Goal: Task Accomplishment & Management: Use online tool/utility

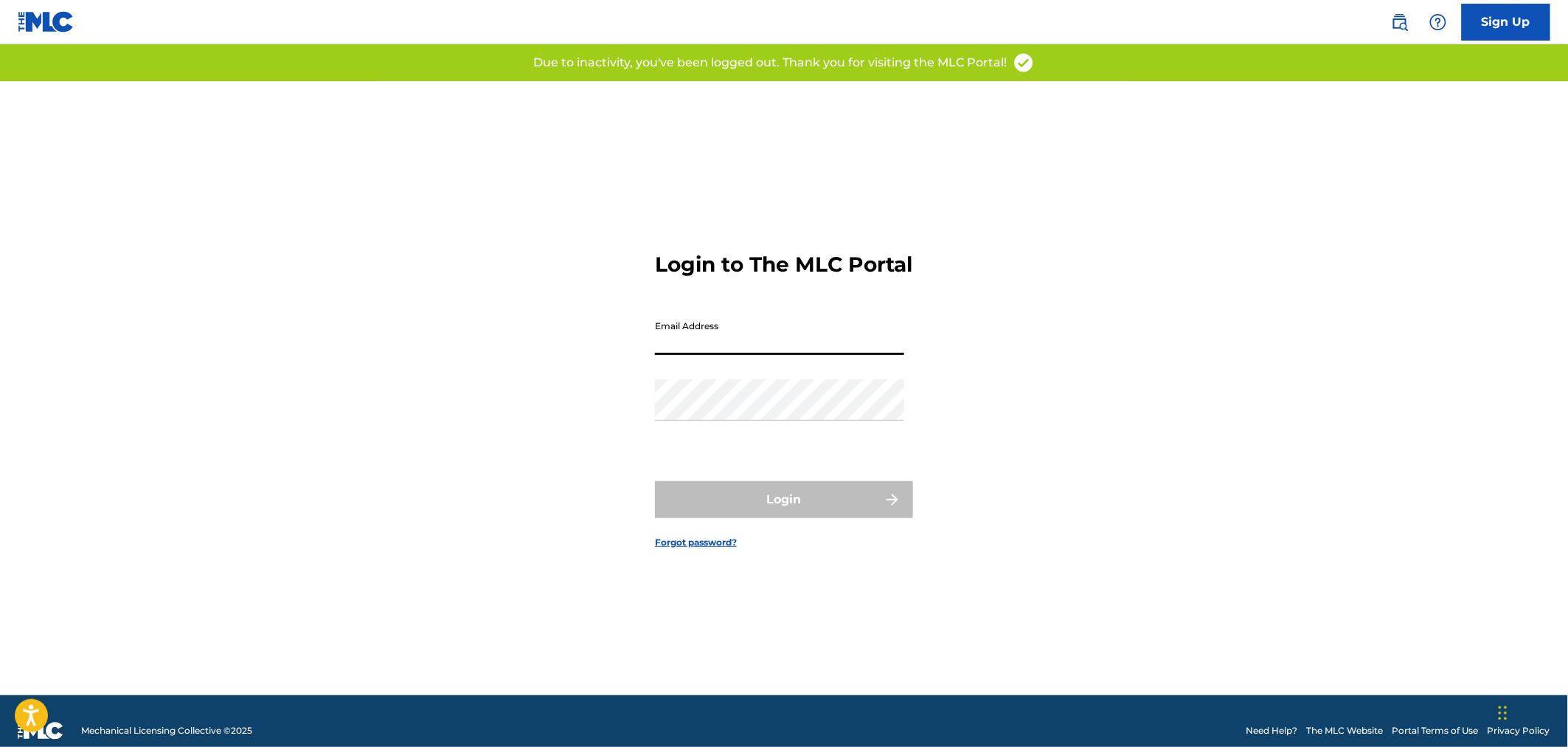
drag, startPoint x: 776, startPoint y: 345, endPoint x: 776, endPoint y: 354, distance: 9.0
click at [776, 348] on input "Email Address" at bounding box center [780, 334] width 249 height 42
type input "[PERSON_NAME][EMAIL_ADDRESS][PERSON_NAME][DOMAIN_NAME]"
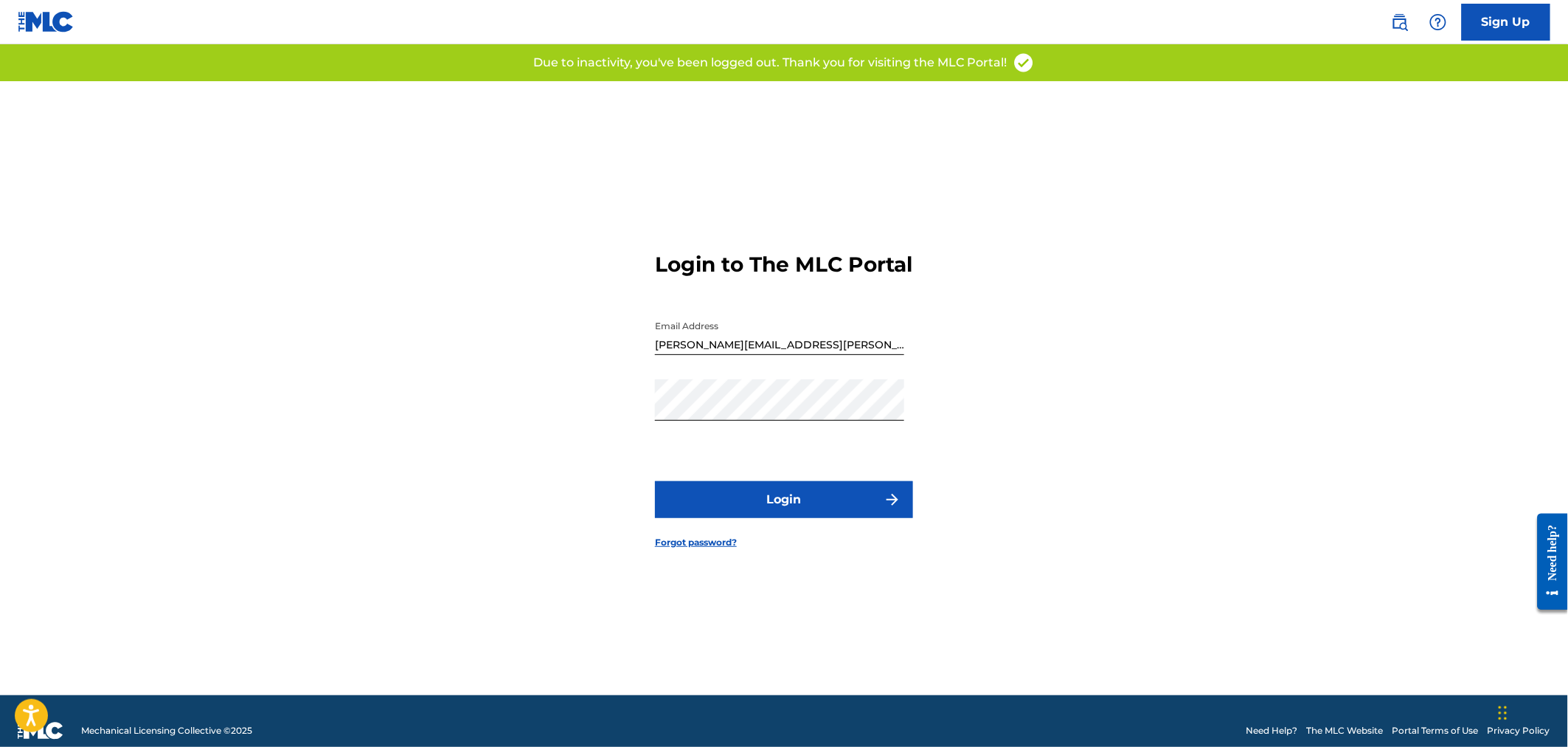
click at [748, 514] on button "Login" at bounding box center [784, 499] width 258 height 37
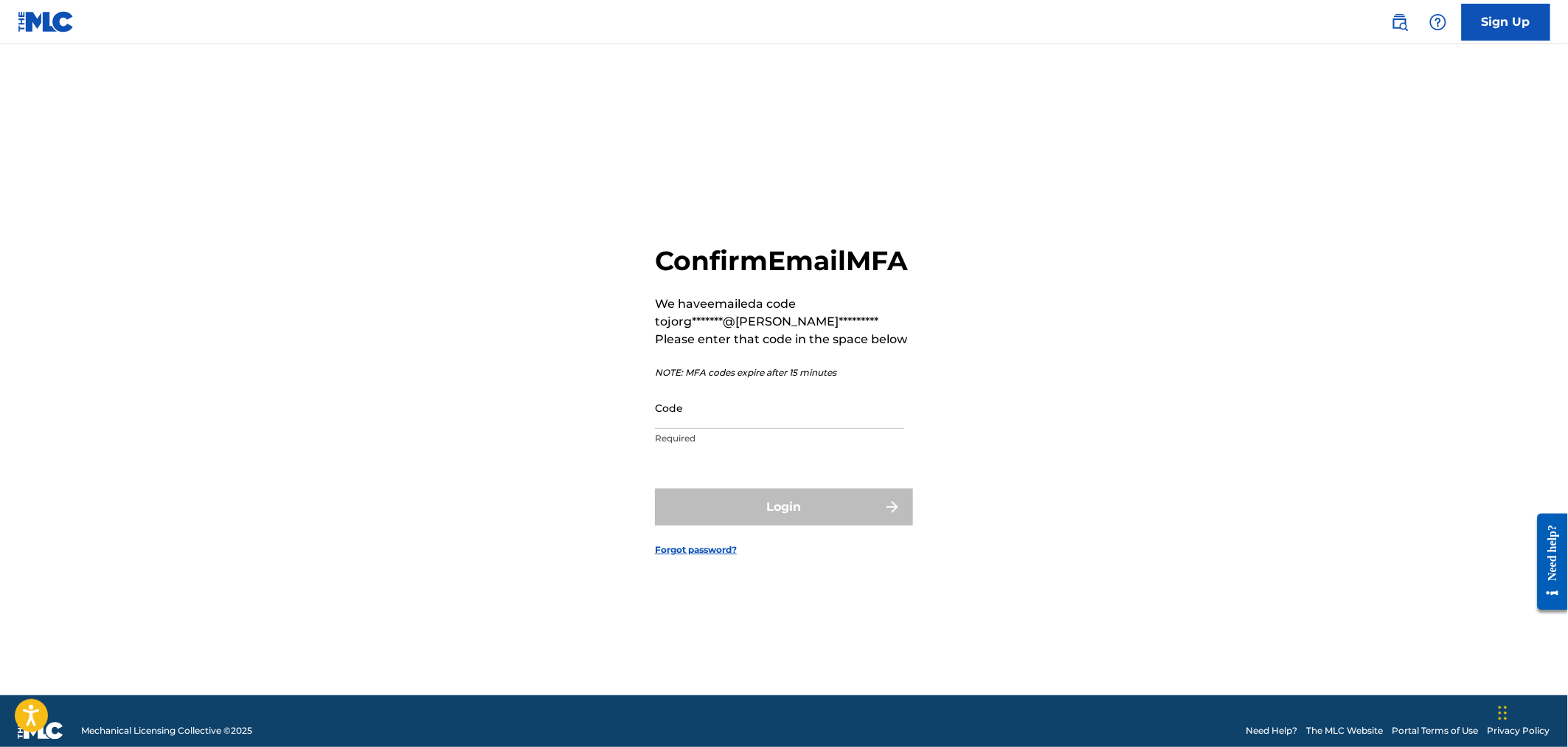
click at [726, 426] on input "Code" at bounding box center [780, 407] width 249 height 42
paste input "566076"
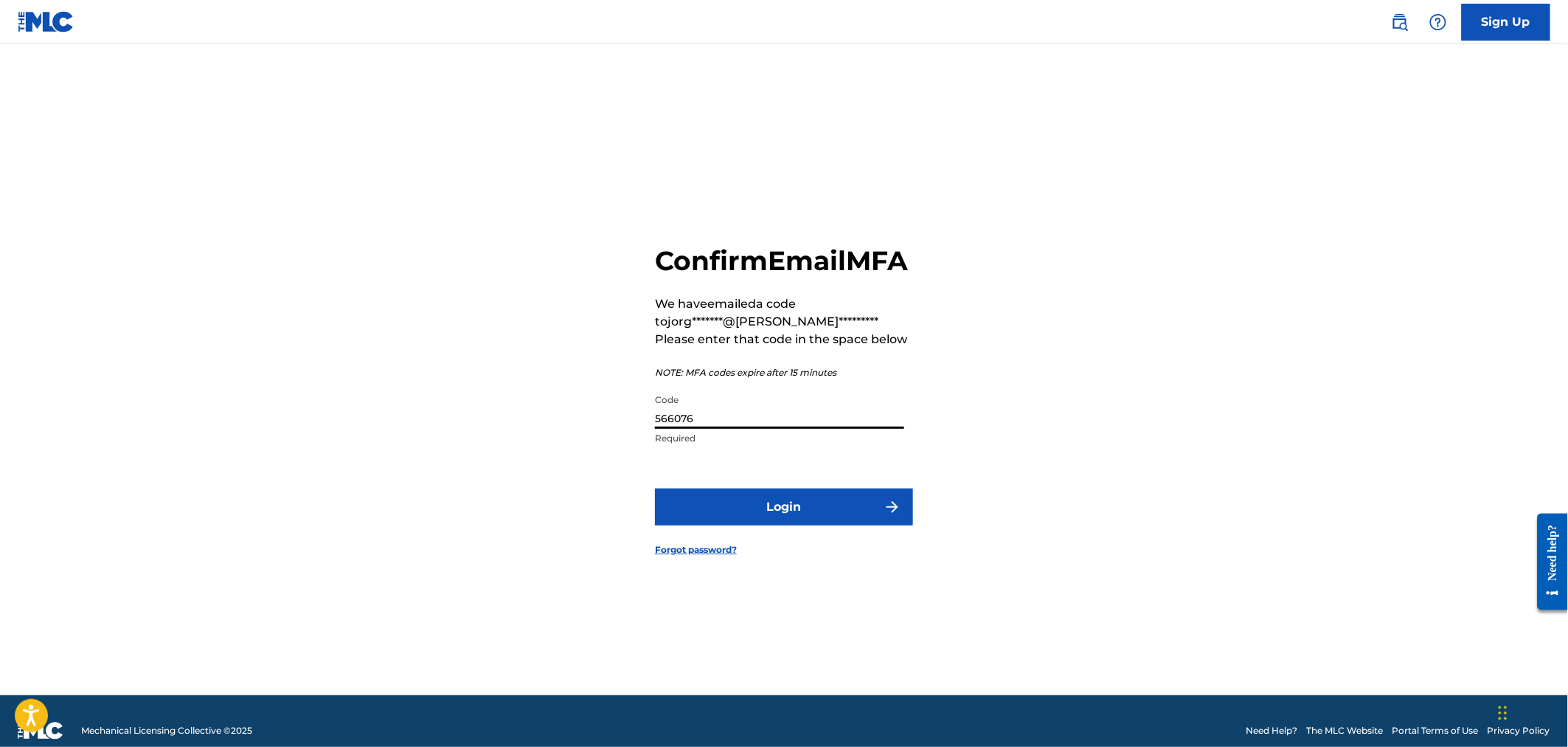
type input "566076"
click at [844, 526] on button "Login" at bounding box center [784, 507] width 258 height 37
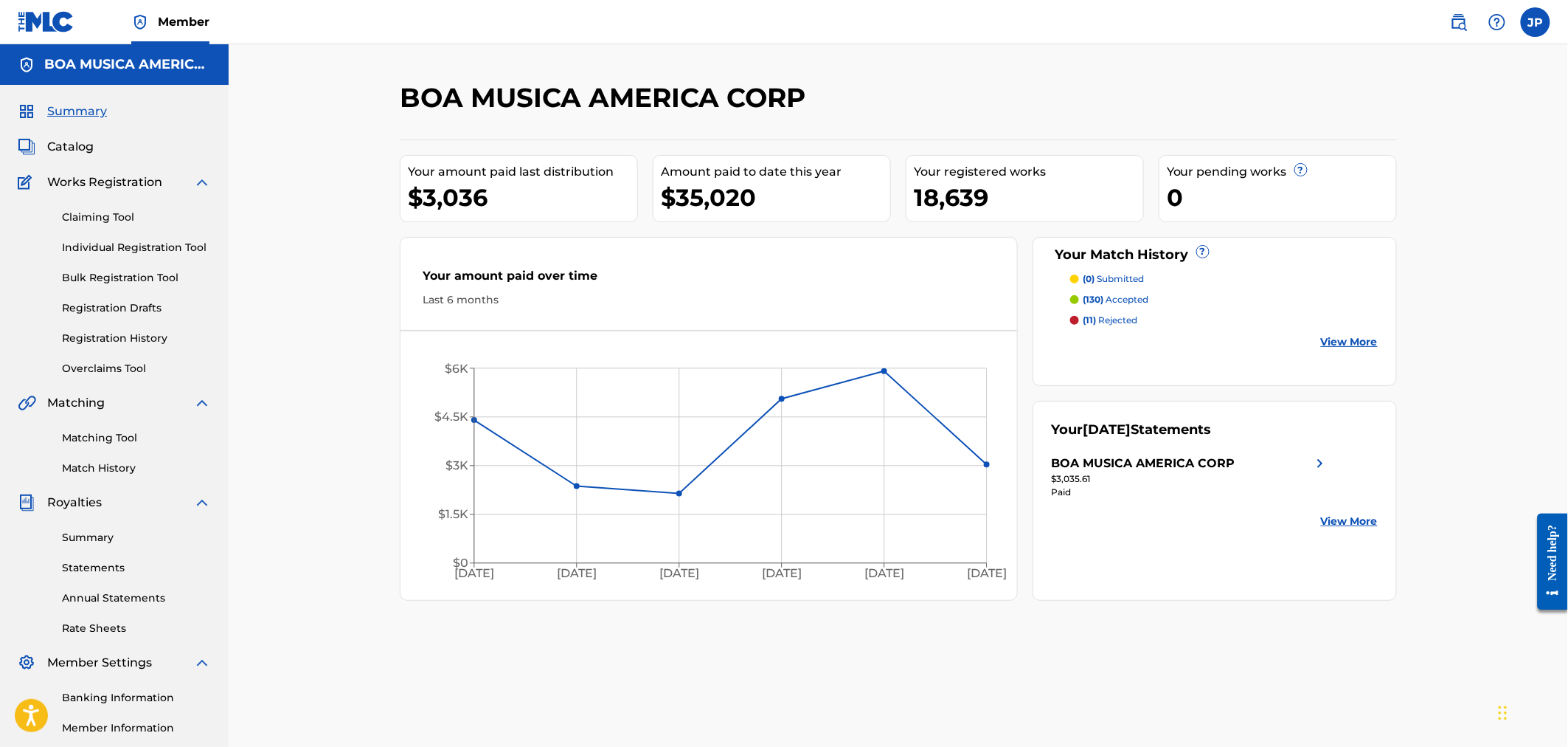
click at [108, 217] on link "Claiming Tool" at bounding box center [136, 217] width 149 height 16
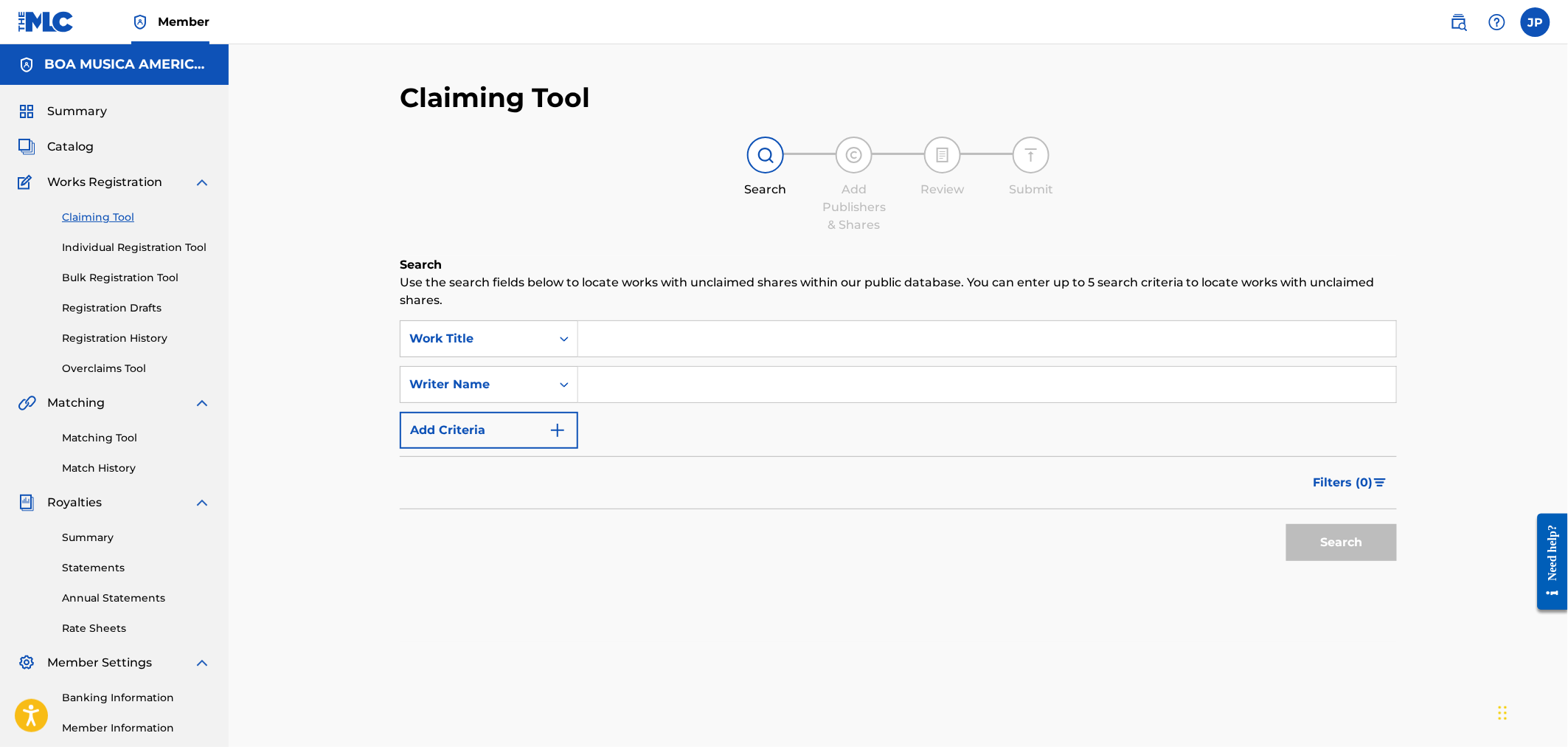
click at [739, 333] on input "Search Form" at bounding box center [987, 338] width 818 height 36
click at [636, 340] on input "Search Form" at bounding box center [987, 338] width 818 height 36
click at [655, 384] on input "Search Form" at bounding box center [987, 384] width 818 height 36
click at [1338, 550] on button "Search" at bounding box center [1342, 542] width 111 height 37
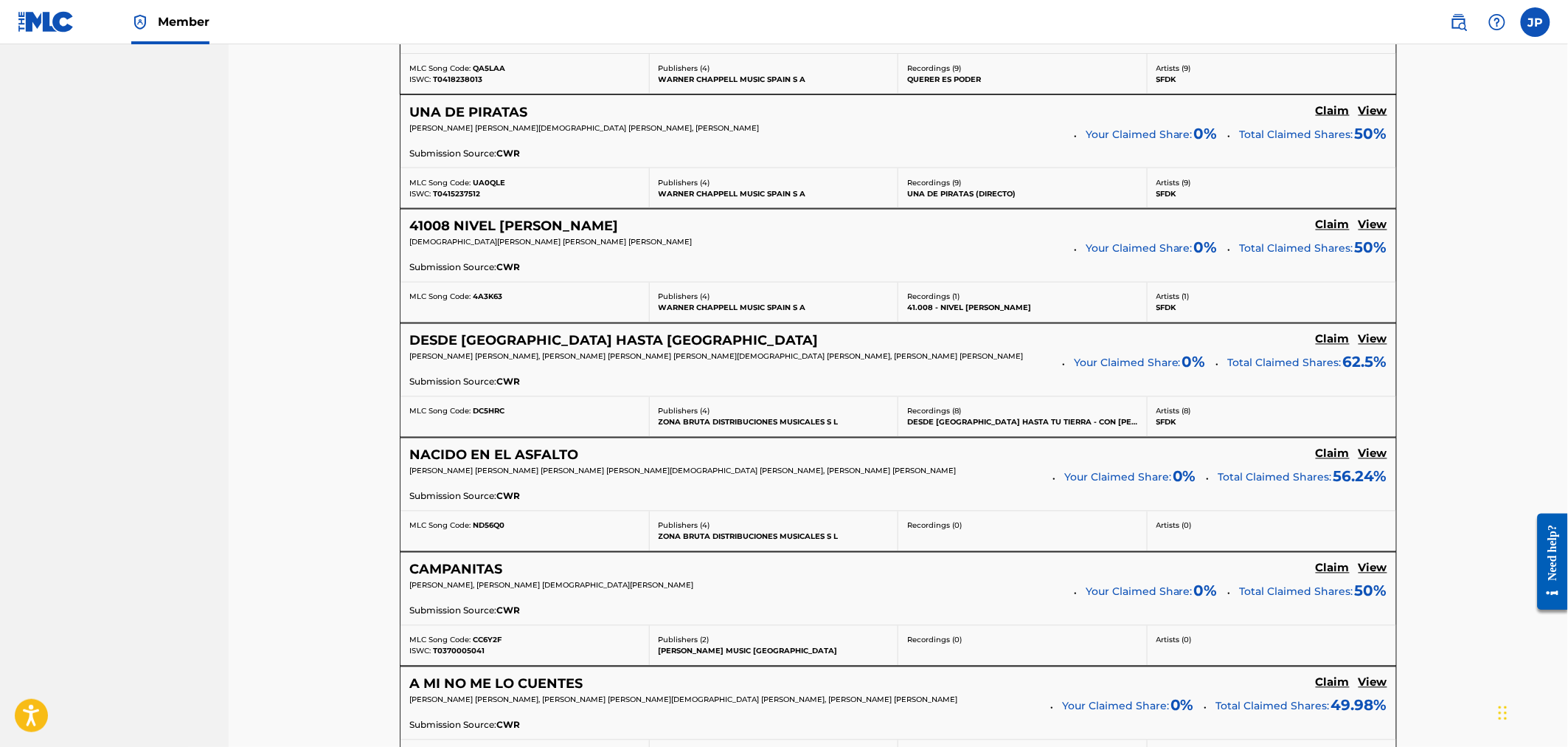
scroll to position [1065, 0]
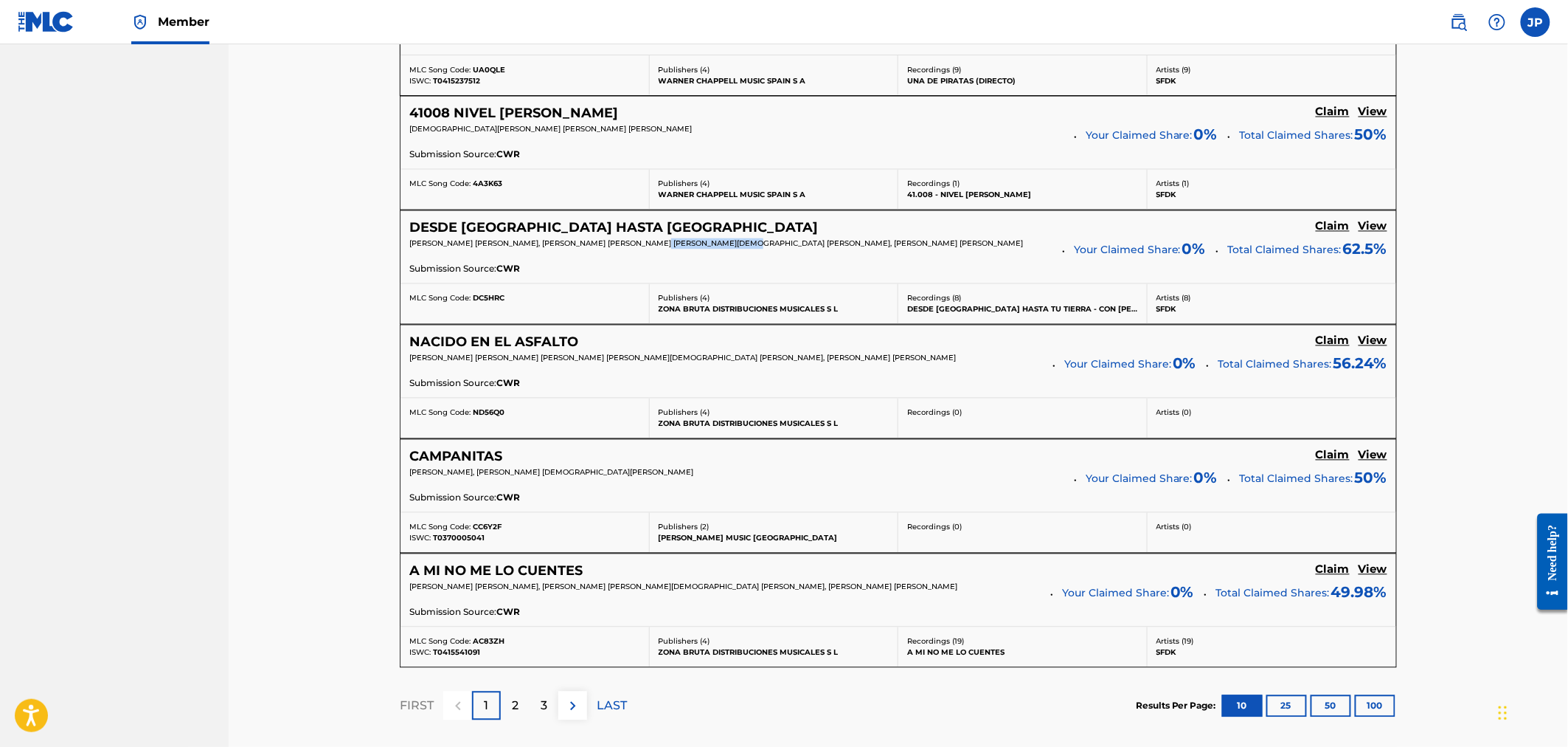
drag, startPoint x: 664, startPoint y: 245, endPoint x: 753, endPoint y: 249, distance: 89.1
click at [753, 249] on p "[PERSON_NAME] [PERSON_NAME], [PERSON_NAME] [PERSON_NAME] [PERSON_NAME][DEMOGRAP…" at bounding box center [731, 243] width 643 height 11
drag, startPoint x: 658, startPoint y: 246, endPoint x: 753, endPoint y: 249, distance: 95.0
click at [753, 249] on p "[PERSON_NAME] [PERSON_NAME], [PERSON_NAME] [PERSON_NAME] [PERSON_NAME][DEMOGRAP…" at bounding box center [731, 243] width 643 height 11
copy span "[PERSON_NAME] [PERSON_NAME]"
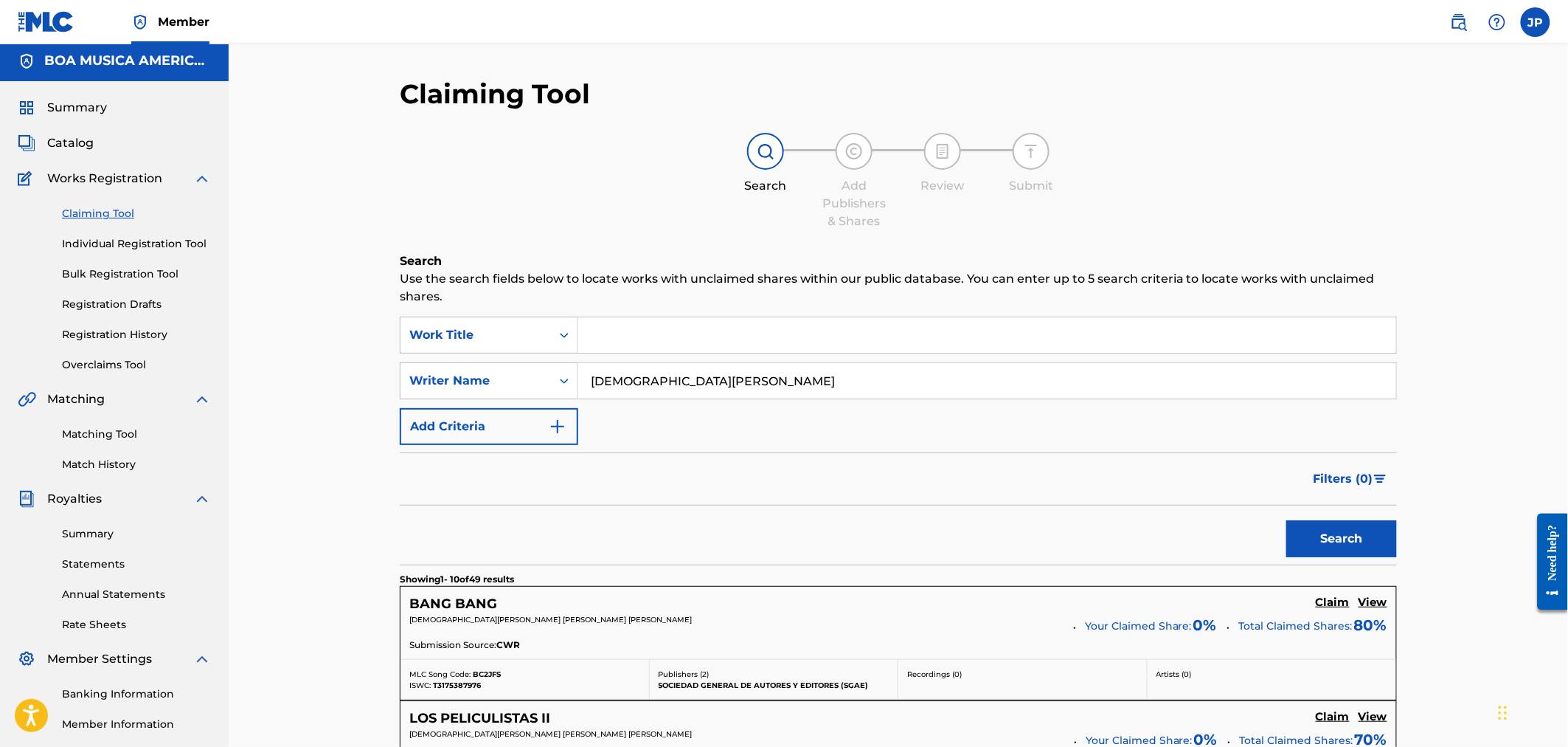
scroll to position [0, 0]
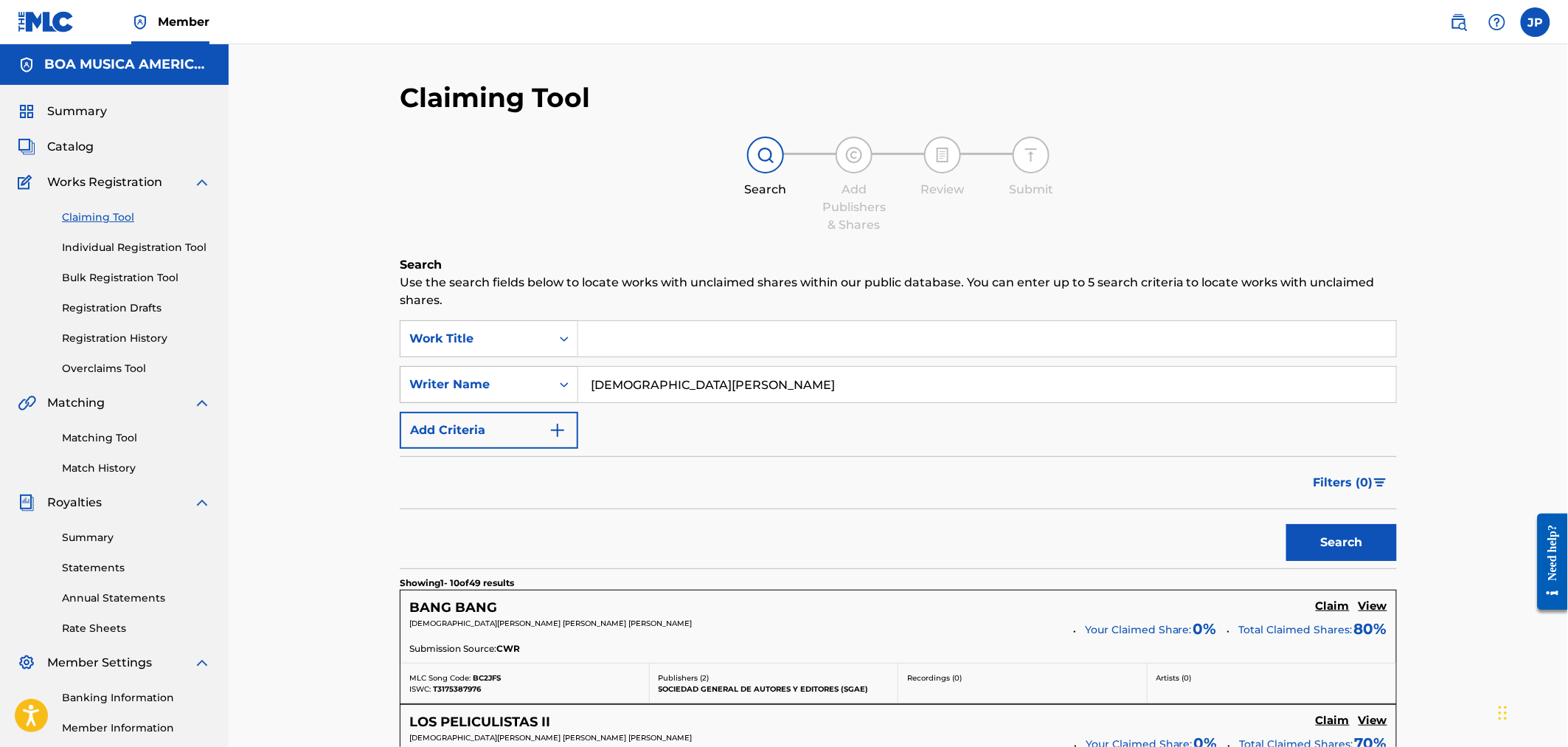
drag, startPoint x: 720, startPoint y: 389, endPoint x: 573, endPoint y: 380, distance: 147.3
click at [582, 380] on input "[DEMOGRAPHIC_DATA][PERSON_NAME]" at bounding box center [987, 384] width 818 height 36
paste input "[PERSON_NAME] [PERSON_NAME]"
type input "[PERSON_NAME] [PERSON_NAME]"
click at [1324, 548] on button "Search" at bounding box center [1342, 542] width 111 height 37
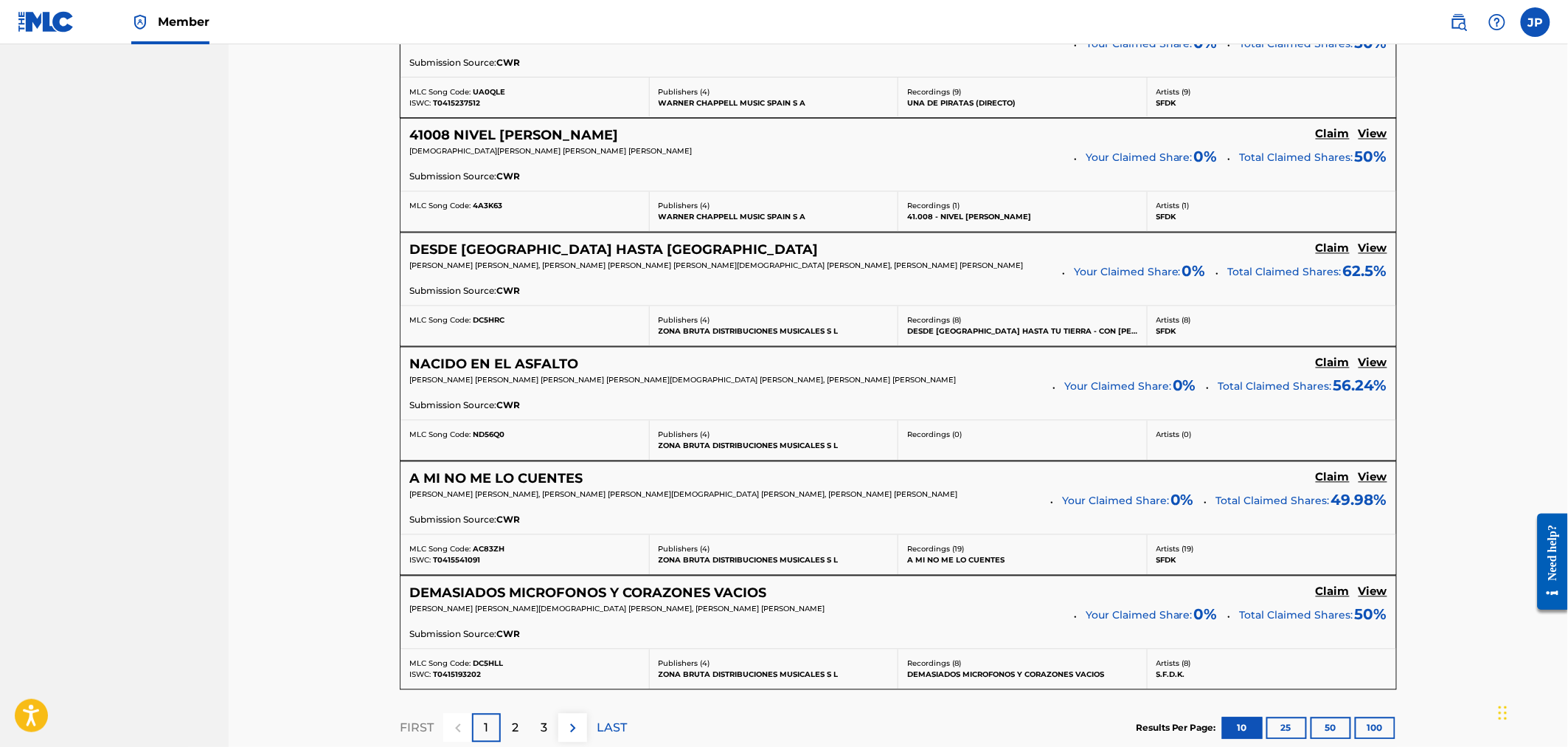
scroll to position [1065, 0]
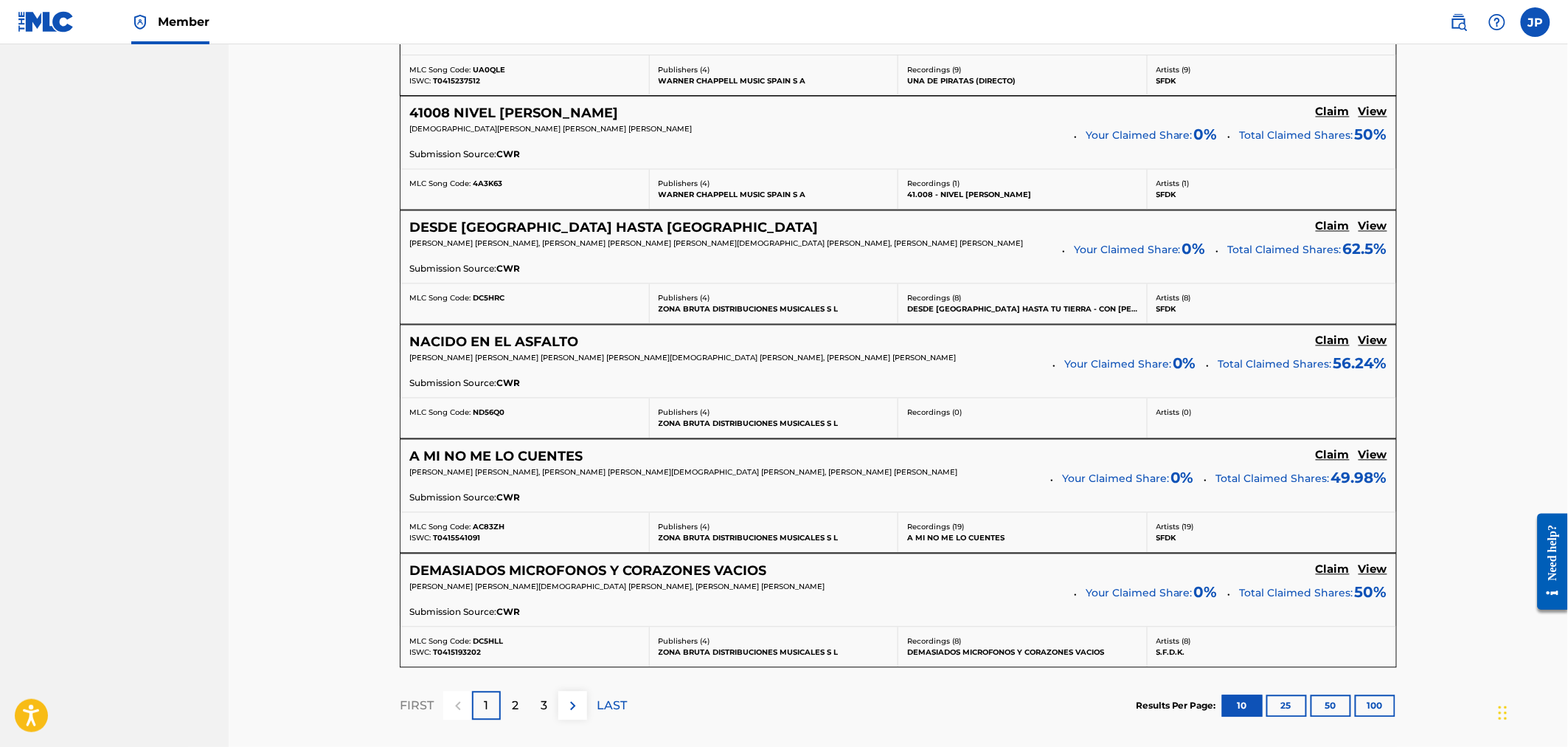
click at [472, 456] on h5 "A MI NO ME LO CUENTES" at bounding box center [497, 457] width 173 height 17
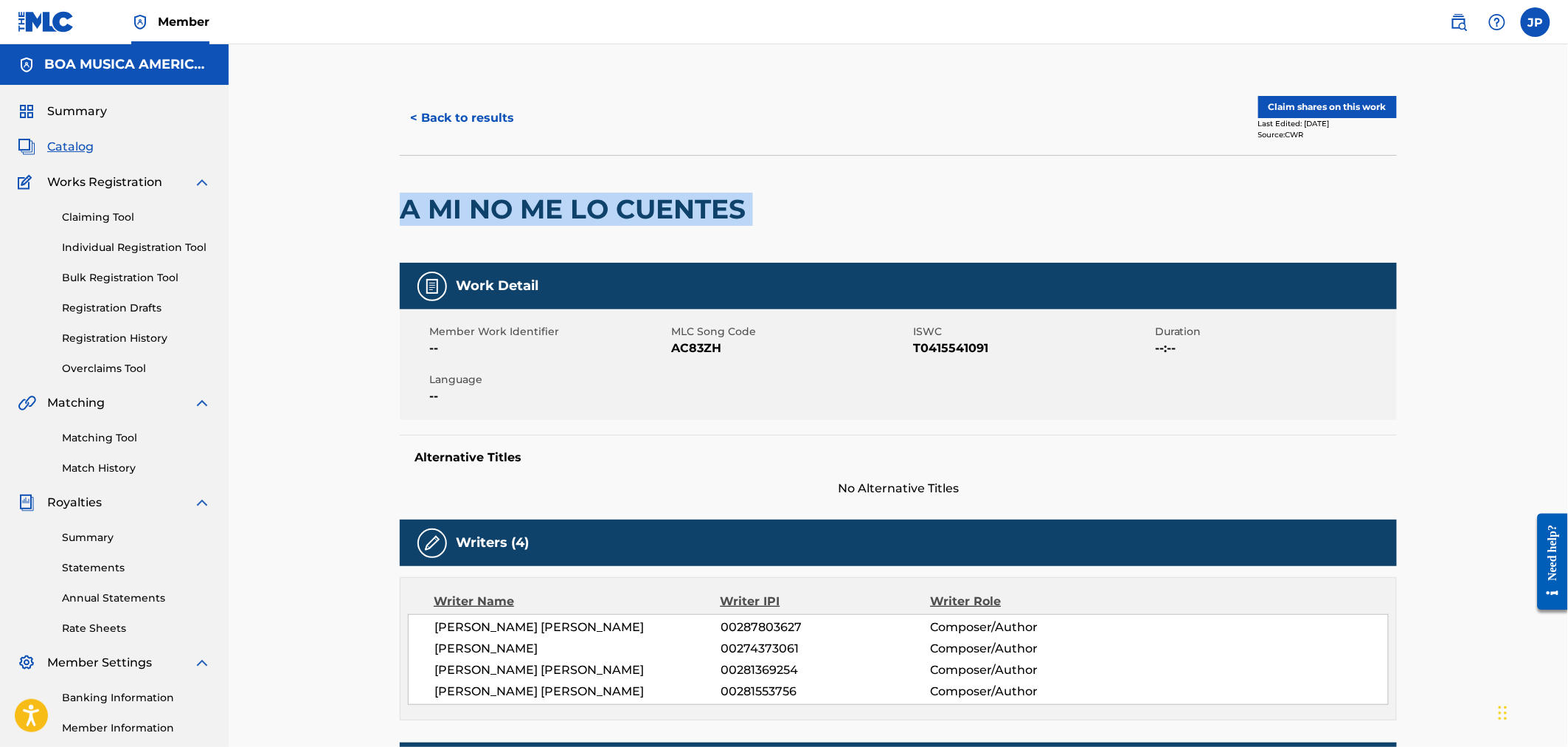
drag, startPoint x: 400, startPoint y: 208, endPoint x: 766, endPoint y: 225, distance: 366.4
click at [766, 225] on div "A MI NO ME LO CUENTES" at bounding box center [898, 208] width 997 height 107
copy div "A MI NO ME LO CUENTES"
